Goal: Navigation & Orientation: Find specific page/section

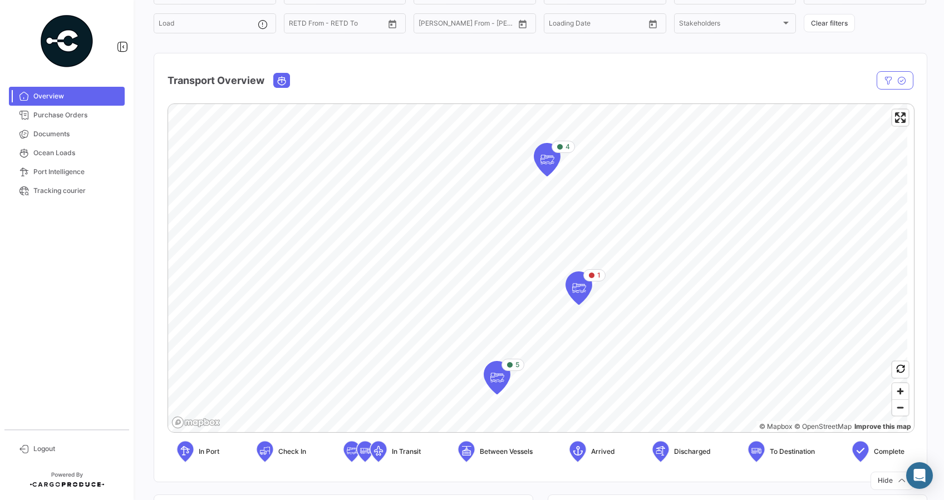
scroll to position [101, 0]
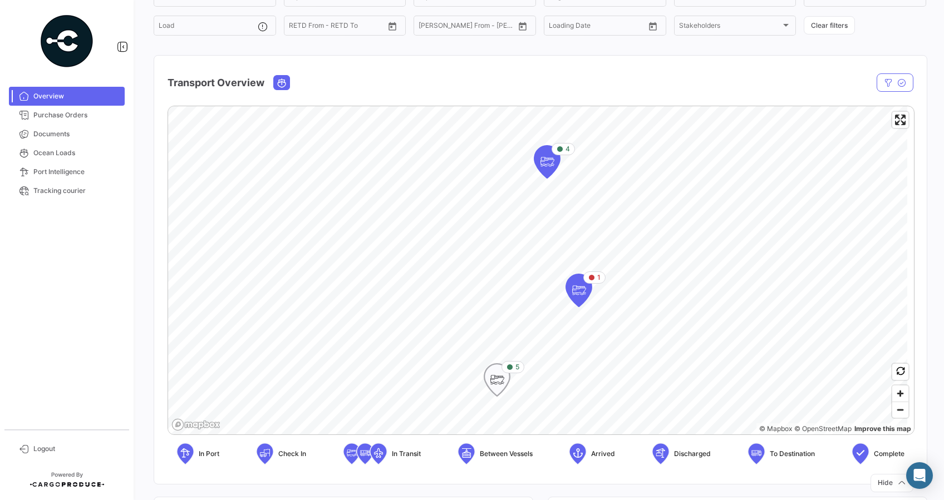
click at [498, 378] on icon "Map marker" at bounding box center [497, 379] width 16 height 23
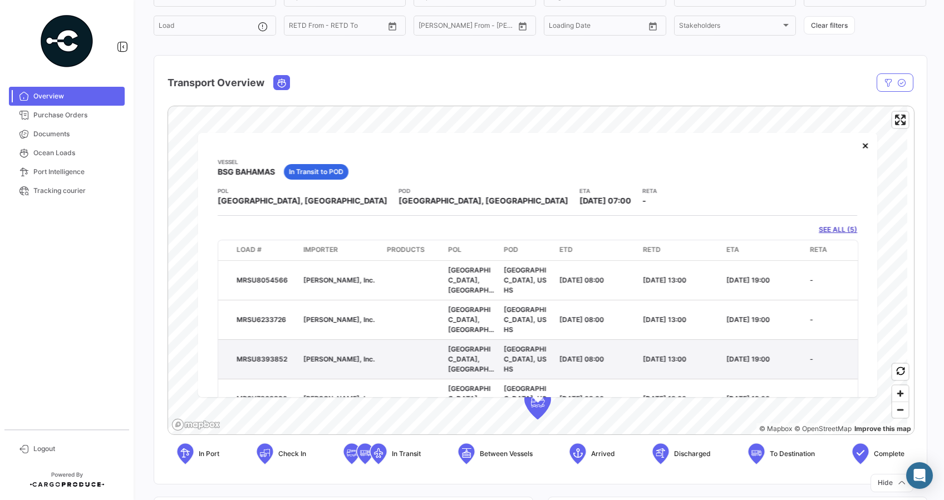
scroll to position [47, 0]
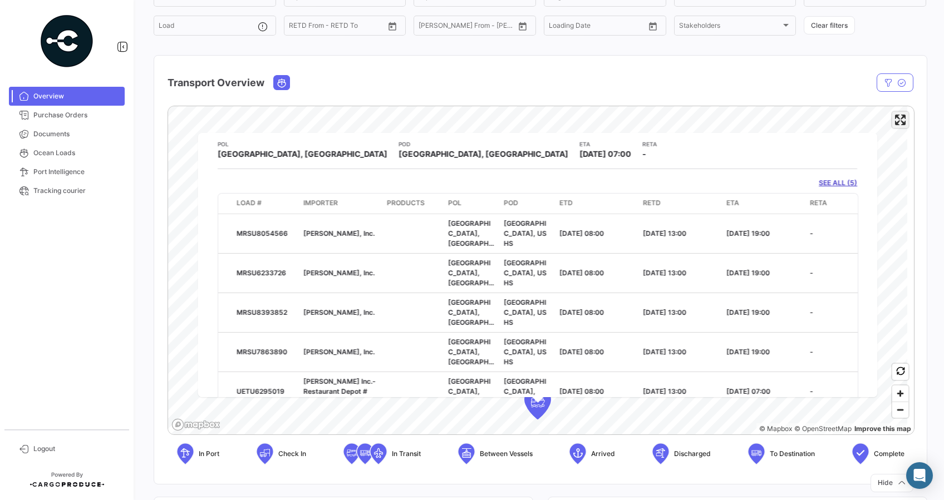
click at [892, 128] on span "Enter fullscreen" at bounding box center [900, 120] width 16 height 16
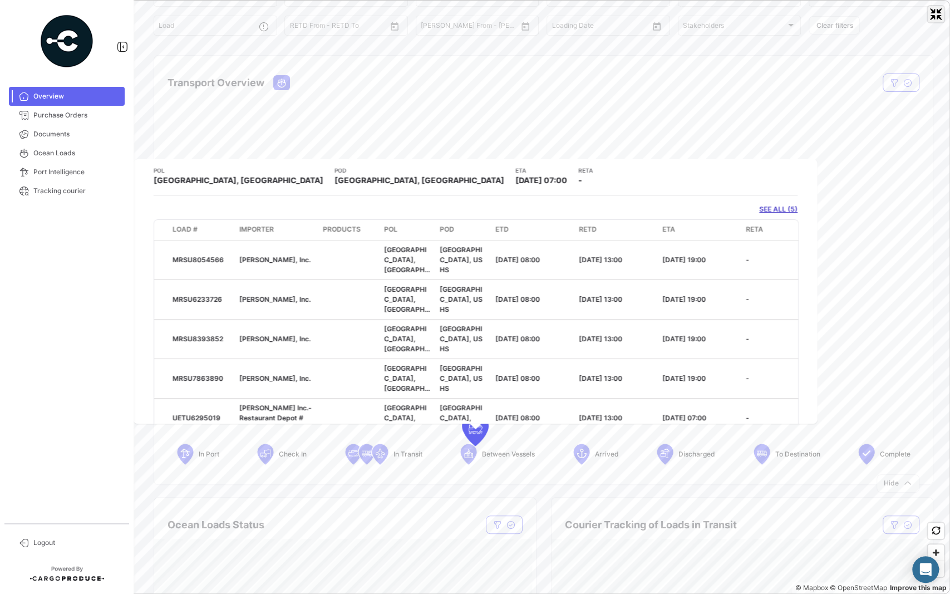
click at [942, 19] on span "Exit fullscreen" at bounding box center [936, 14] width 16 height 16
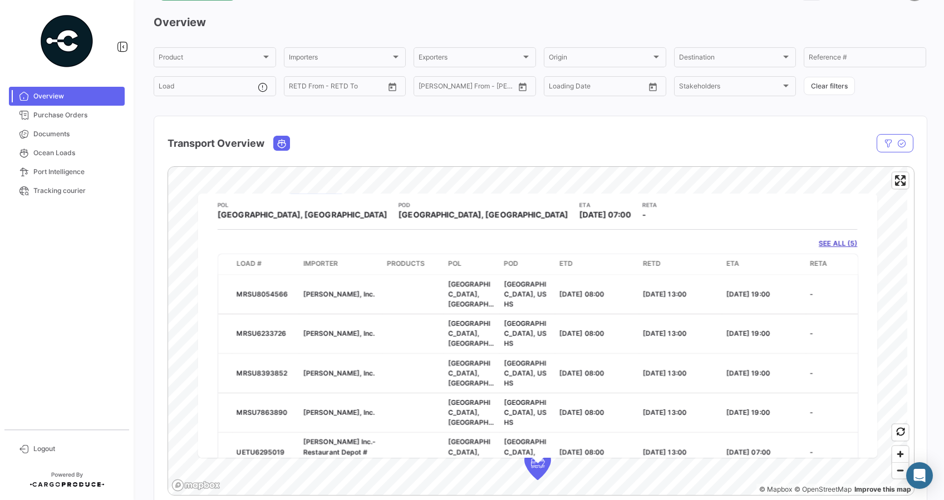
scroll to position [0, 0]
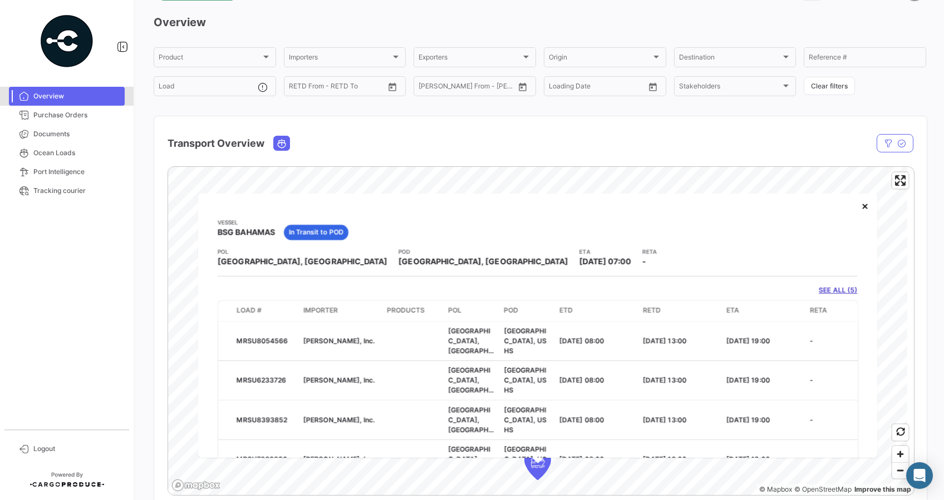
click at [64, 94] on span "Overview" at bounding box center [76, 96] width 87 height 10
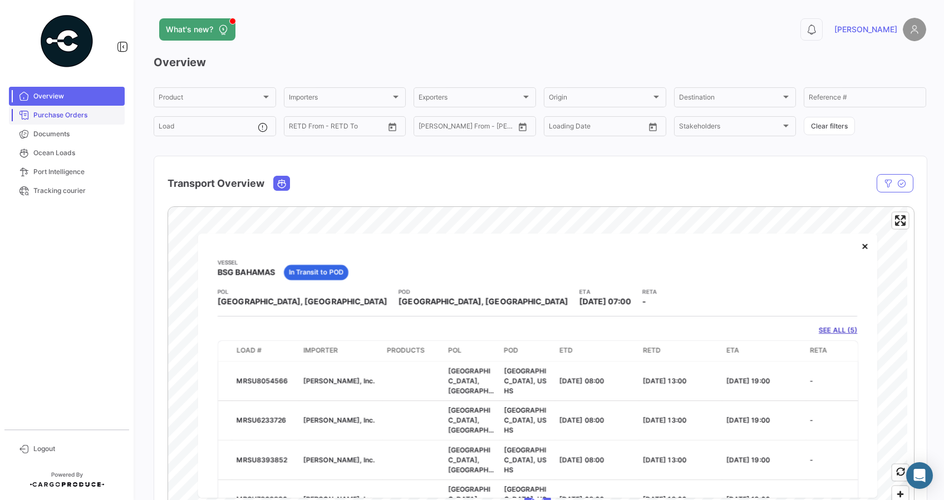
drag, startPoint x: 63, startPoint y: 150, endPoint x: 67, endPoint y: 120, distance: 30.4
click at [63, 150] on span "Ocean Loads" at bounding box center [76, 153] width 87 height 10
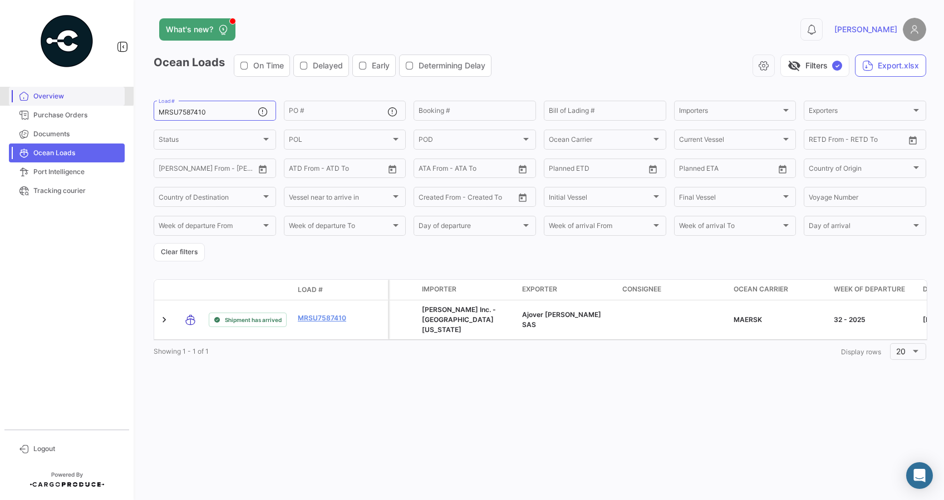
click at [57, 91] on span "Overview" at bounding box center [76, 96] width 87 height 10
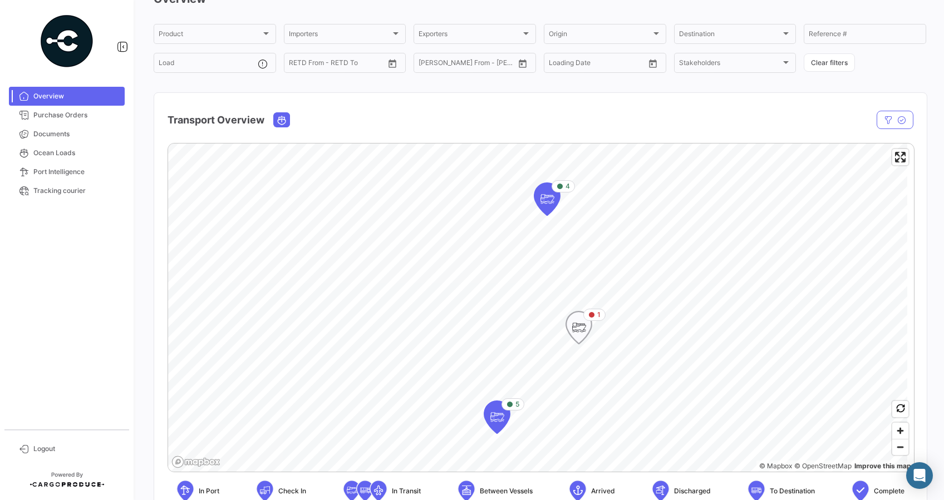
scroll to position [65, 0]
click at [499, 417] on icon "Map marker" at bounding box center [497, 416] width 16 height 23
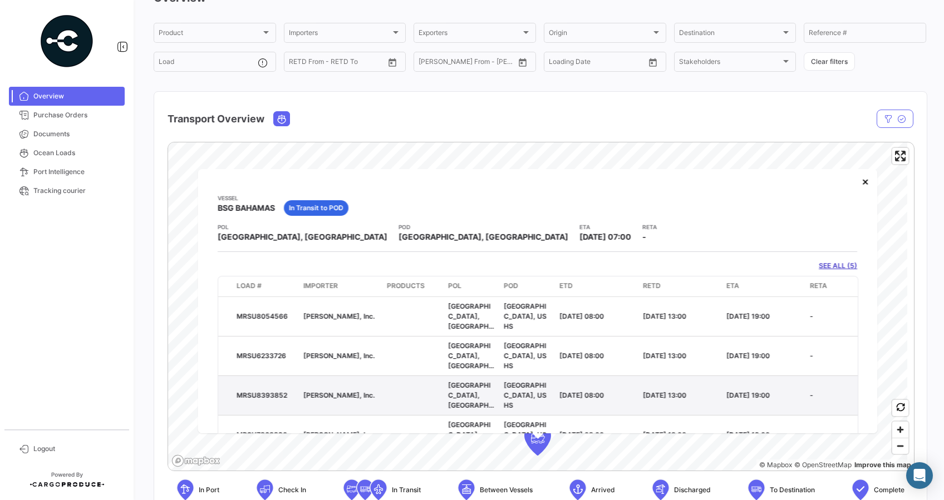
scroll to position [47, 0]
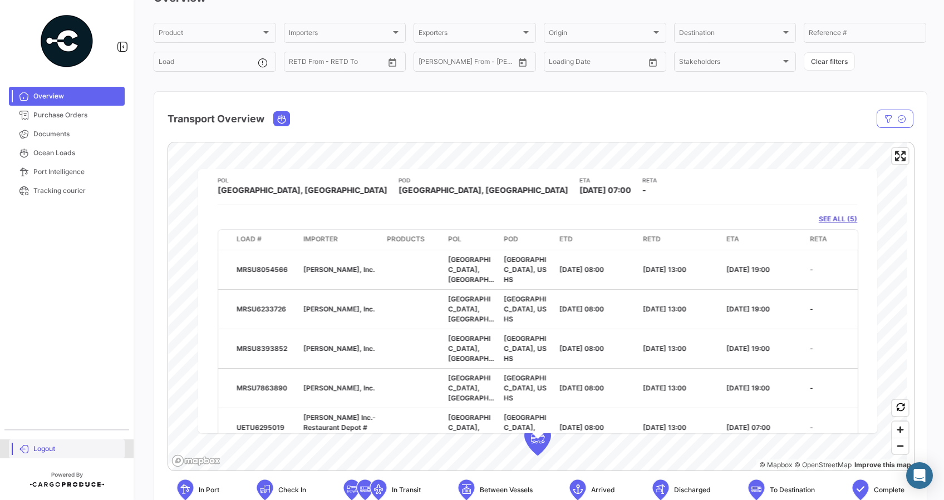
click at [38, 446] on span "Logout" at bounding box center [76, 449] width 87 height 10
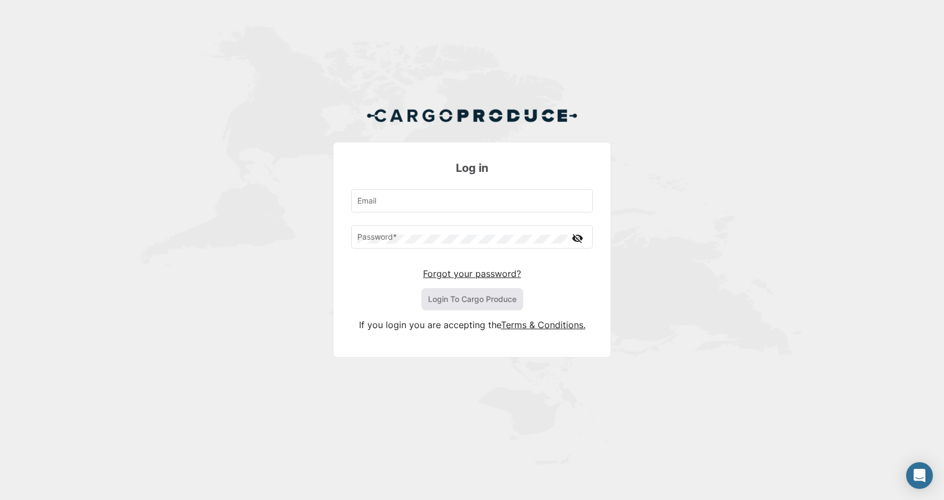
type input "[EMAIL_ADDRESS][DOMAIN_NAME]"
click at [765, 218] on div "Log in [EMAIL_ADDRESS][DOMAIN_NAME] Email Password * visibility_off Forgot your…" at bounding box center [472, 237] width 944 height 474
click at [494, 296] on button "Login To Cargo Produce" at bounding box center [472, 299] width 102 height 22
